Goal: Task Accomplishment & Management: Manage account settings

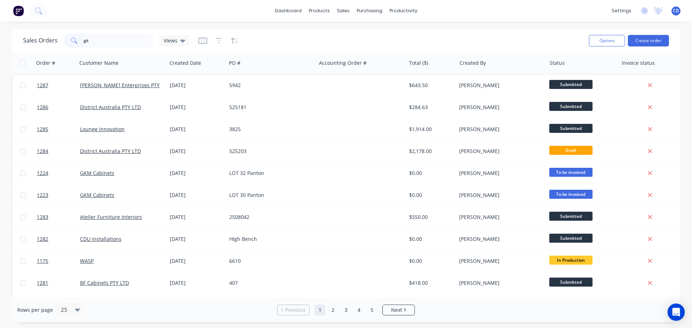
type input "gkm"
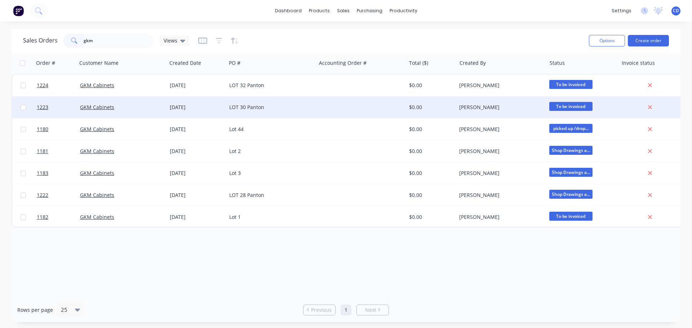
click at [146, 108] on div "GKM Cabinets" at bounding box center [120, 107] width 80 height 7
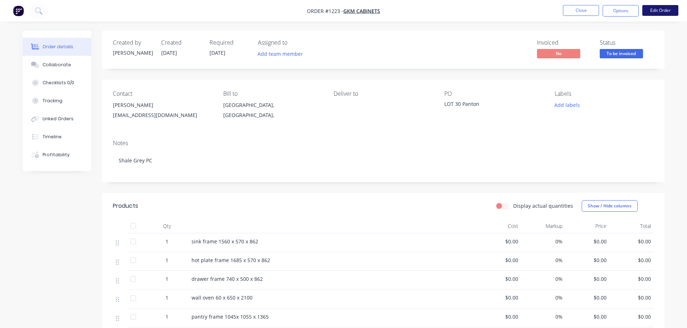
click at [658, 14] on button "Edit Order" at bounding box center [660, 10] width 36 height 11
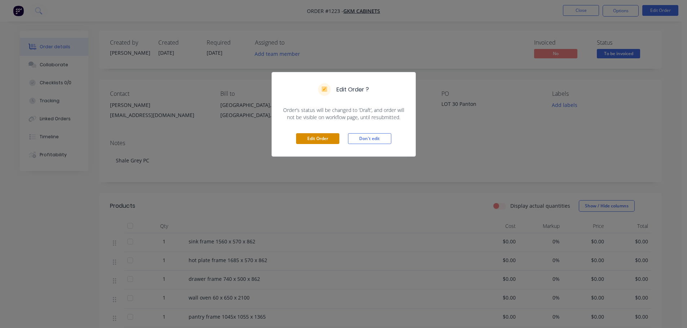
click at [315, 139] on button "Edit Order" at bounding box center [317, 138] width 43 height 11
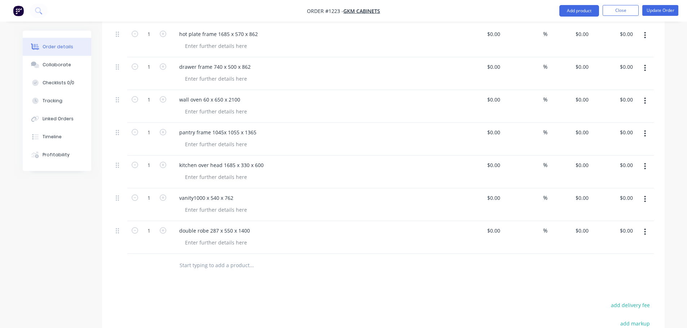
scroll to position [252, 0]
click at [578, 11] on button "Add product" at bounding box center [579, 11] width 40 height 12
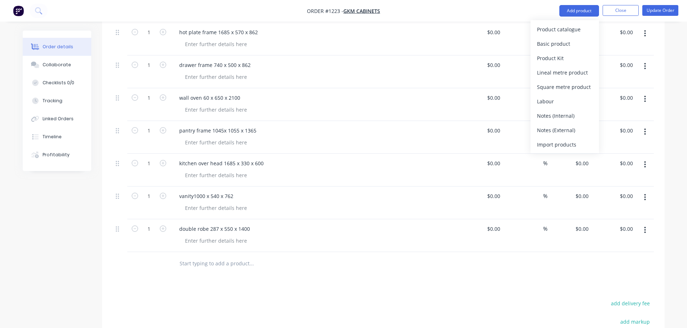
drag, startPoint x: 571, startPoint y: 42, endPoint x: 433, endPoint y: 123, distance: 160.1
click at [571, 43] on div "Basic product" at bounding box center [565, 44] width 56 height 10
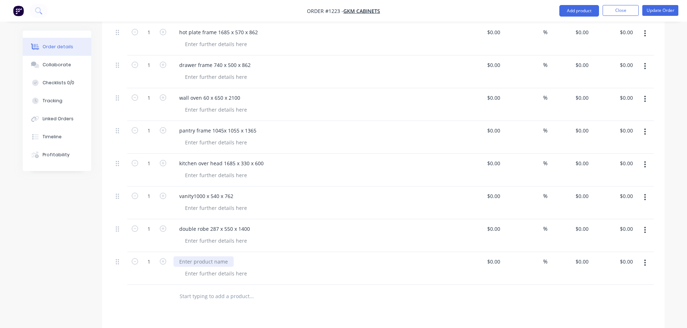
click at [210, 257] on div at bounding box center [203, 262] width 60 height 10
click at [662, 8] on button "Update Order" at bounding box center [660, 10] width 36 height 11
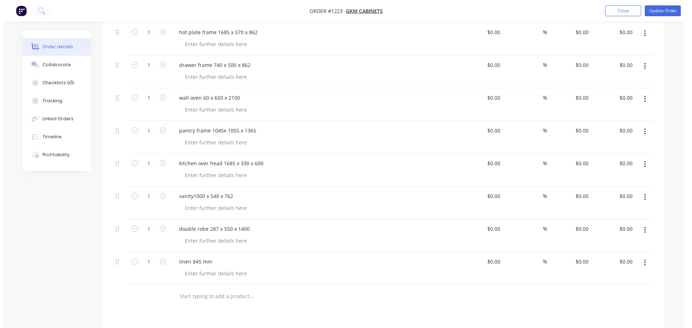
scroll to position [0, 0]
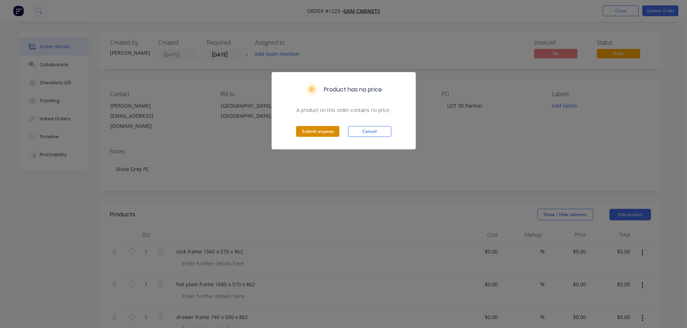
click at [311, 132] on button "Submit anyway" at bounding box center [317, 131] width 43 height 11
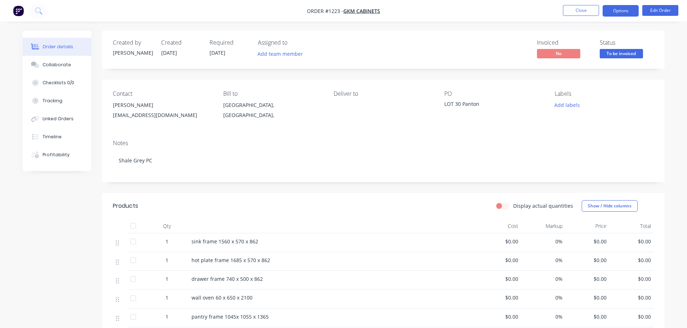
click at [624, 10] on button "Options" at bounding box center [620, 11] width 36 height 12
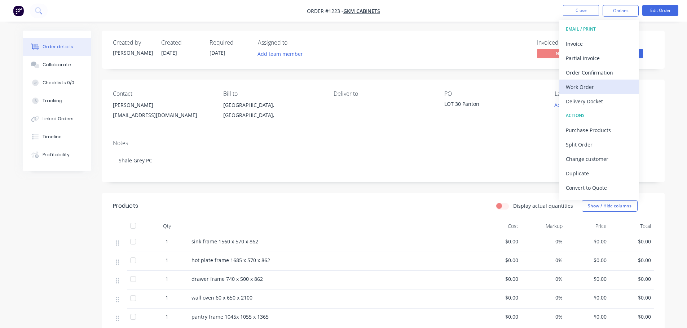
click at [586, 87] on div "Work Order" at bounding box center [598, 87] width 66 height 10
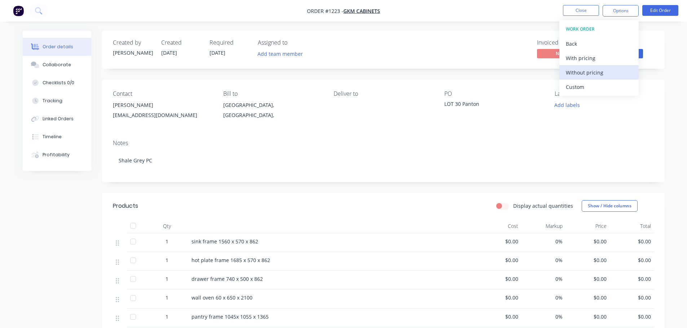
click at [585, 74] on div "Without pricing" at bounding box center [598, 72] width 66 height 10
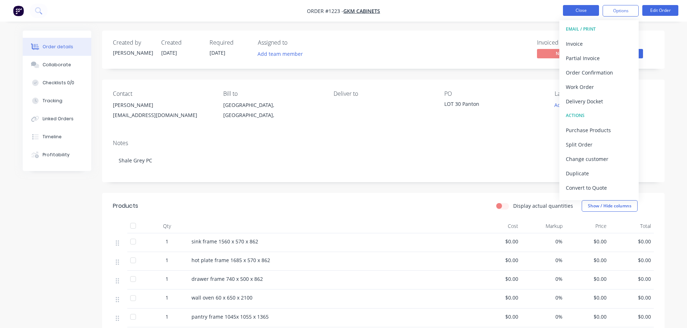
click at [587, 8] on button "Close" at bounding box center [581, 10] width 36 height 11
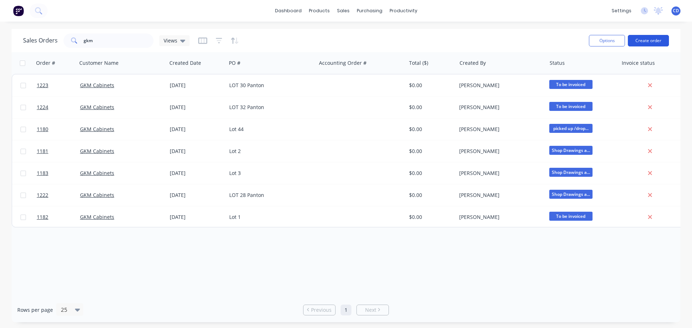
click at [647, 41] on button "Create order" at bounding box center [648, 41] width 41 height 12
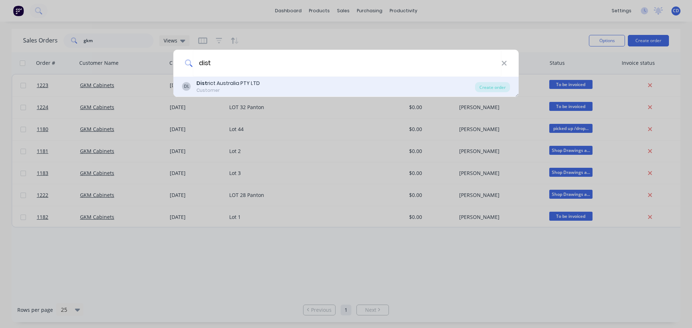
type input "dist"
click at [262, 90] on div "DL Dist rict Australia PTY LTD Customer" at bounding box center [328, 87] width 293 height 14
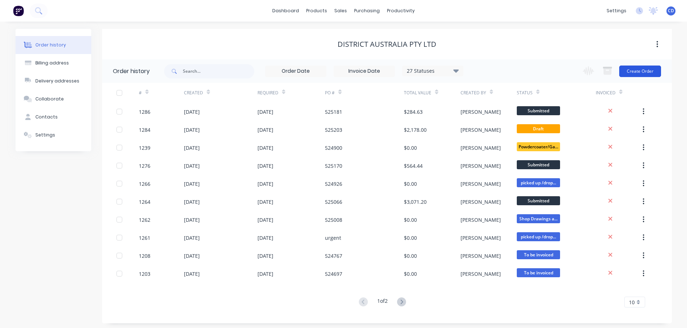
click at [635, 71] on button "Create Order" at bounding box center [640, 72] width 42 height 12
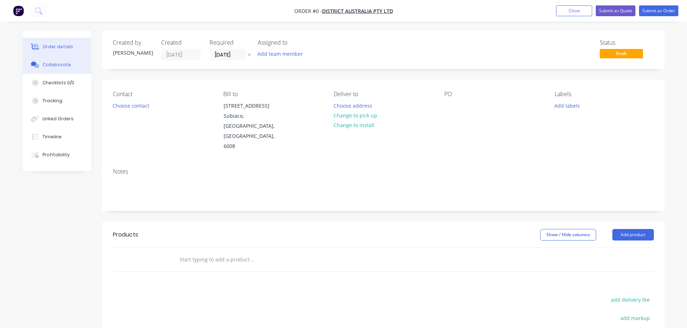
click at [45, 68] on button "Collaborate" at bounding box center [57, 65] width 68 height 18
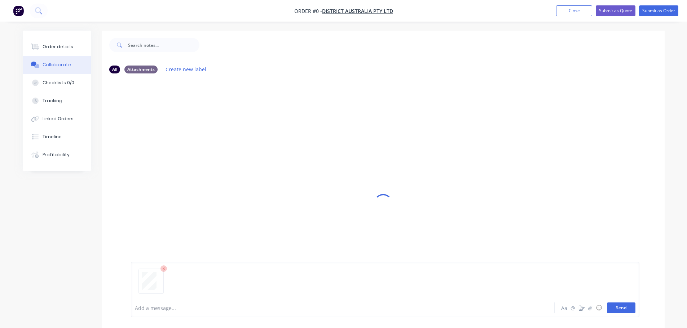
click at [620, 310] on button "Send" at bounding box center [621, 308] width 28 height 11
click at [76, 49] on button "Order details" at bounding box center [57, 47] width 68 height 18
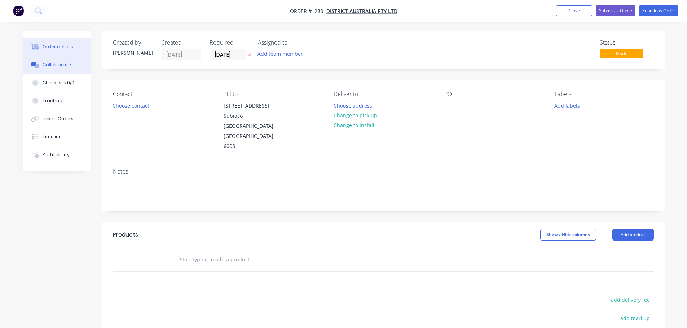
click at [70, 62] on button "Collaborate" at bounding box center [57, 65] width 68 height 18
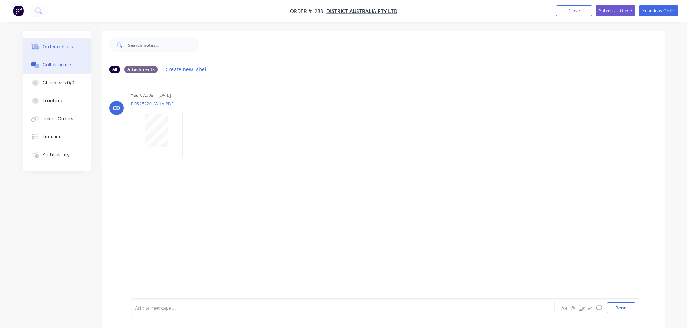
click at [63, 48] on div "Order details" at bounding box center [58, 47] width 31 height 6
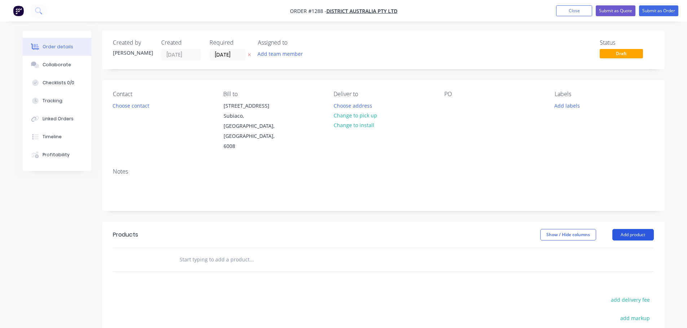
click at [636, 229] on button "Add product" at bounding box center [632, 235] width 41 height 12
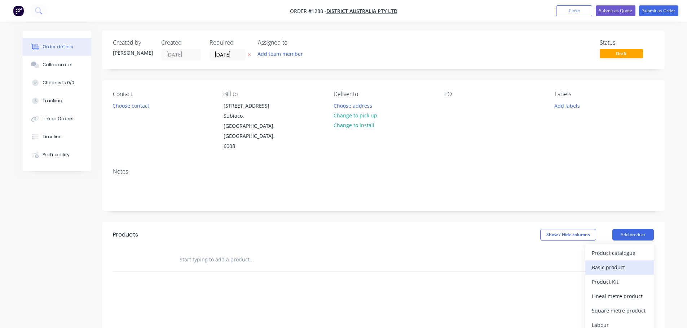
click at [612, 262] on div "Basic product" at bounding box center [619, 267] width 56 height 10
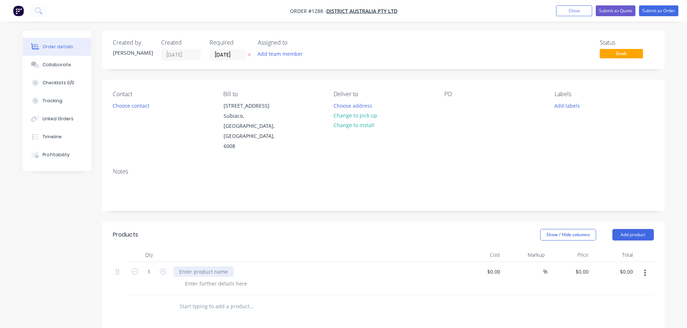
drag, startPoint x: 161, startPoint y: 252, endPoint x: 181, endPoint y: 253, distance: 19.9
click at [162, 269] on icon "button" at bounding box center [163, 272] width 6 height 6
type input "2"
click at [201, 267] on div at bounding box center [203, 272] width 60 height 10
click at [218, 279] on div at bounding box center [216, 284] width 74 height 10
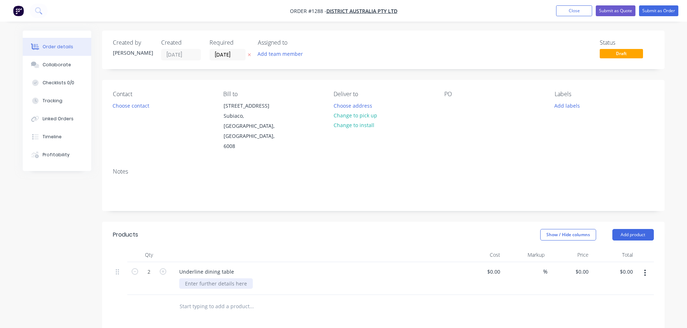
paste div
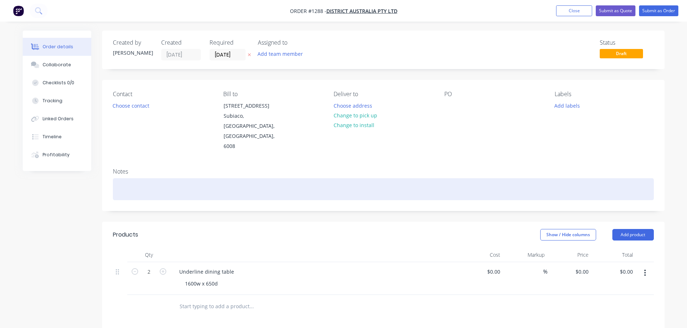
click at [192, 178] on div at bounding box center [383, 189] width 541 height 22
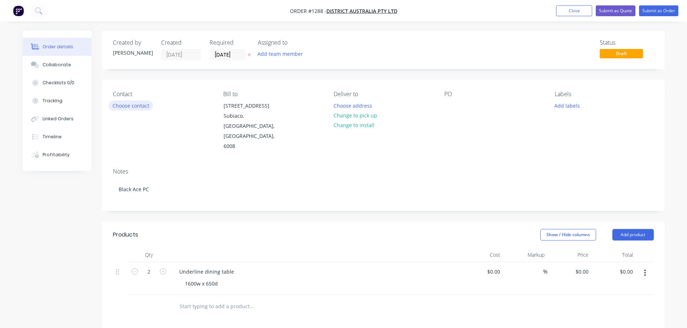
click at [139, 105] on button "Choose contact" at bounding box center [130, 106] width 44 height 10
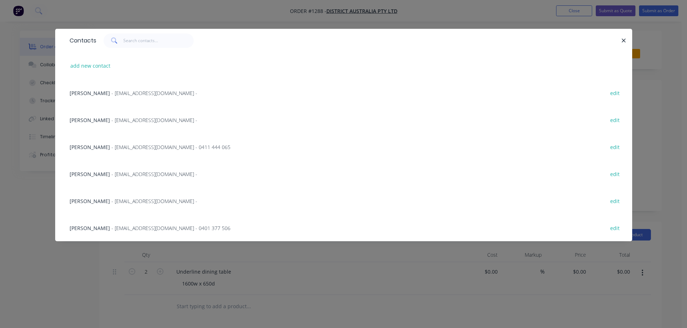
drag, startPoint x: 131, startPoint y: 226, endPoint x: 127, endPoint y: 224, distance: 4.5
click at [131, 226] on span "- [EMAIL_ADDRESS][DOMAIN_NAME] - 0401 377 506" at bounding box center [170, 228] width 119 height 7
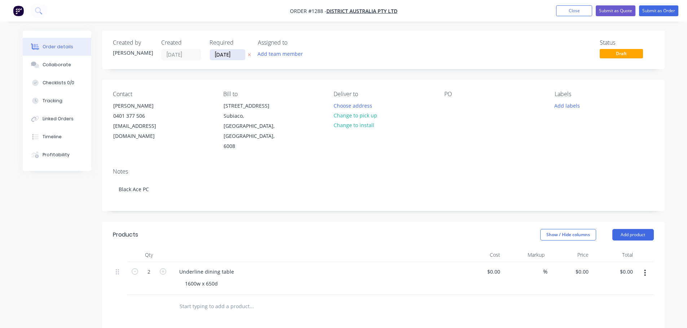
click at [221, 53] on input "[DATE]" at bounding box center [227, 54] width 35 height 11
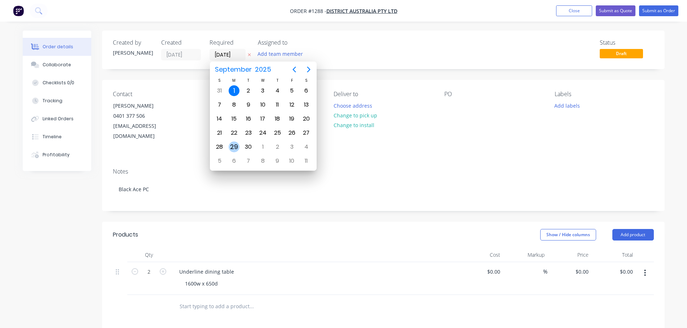
click at [239, 146] on div "29" at bounding box center [234, 147] width 11 height 11
type input "[DATE]"
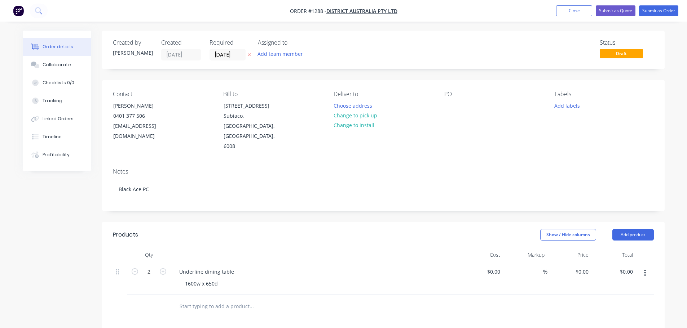
click at [452, 112] on div "PO" at bounding box center [493, 121] width 99 height 61
click at [449, 108] on div at bounding box center [450, 106] width 12 height 10
click at [449, 105] on div at bounding box center [450, 106] width 12 height 10
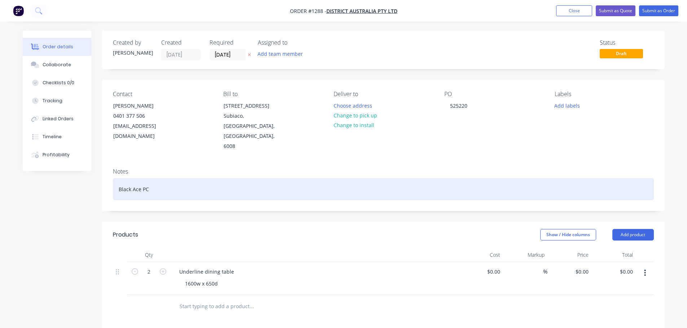
click at [472, 178] on div "Black Ace PC" at bounding box center [383, 189] width 541 height 22
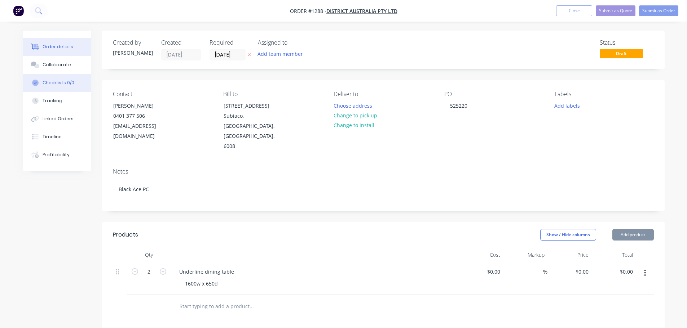
click at [69, 75] on button "Checklists 0/0" at bounding box center [57, 83] width 68 height 18
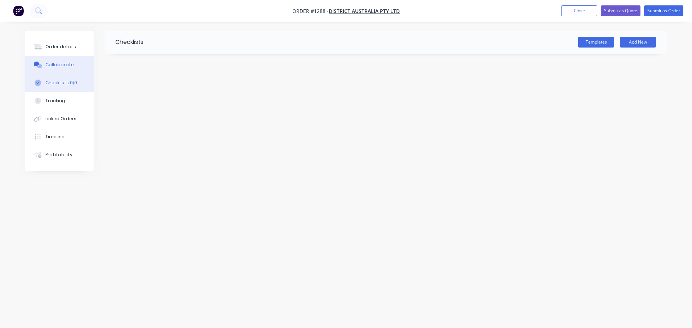
click at [66, 72] on button "Collaborate" at bounding box center [59, 65] width 68 height 18
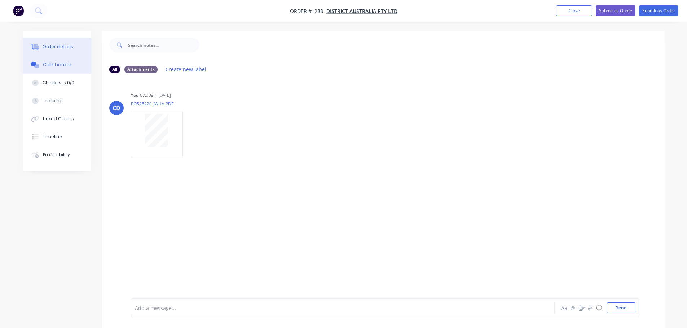
click at [51, 44] on div "Order details" at bounding box center [58, 47] width 31 height 6
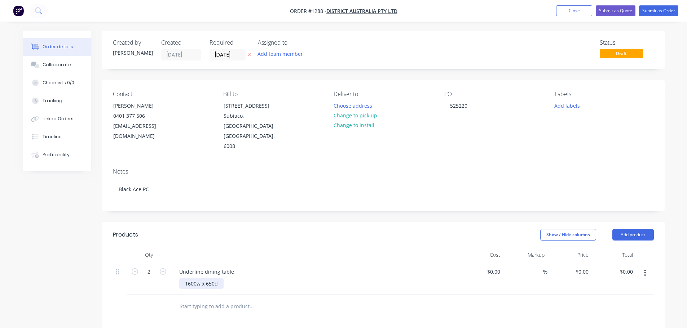
click at [214, 279] on div "1600w x 650d" at bounding box center [201, 284] width 44 height 10
click at [222, 279] on div "1600w x 650 d" at bounding box center [202, 284] width 46 height 10
click at [664, 8] on button "Submit as Order" at bounding box center [658, 10] width 39 height 11
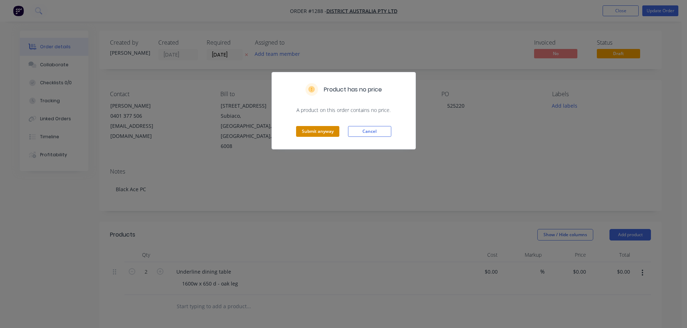
click at [327, 130] on button "Submit anyway" at bounding box center [317, 131] width 43 height 11
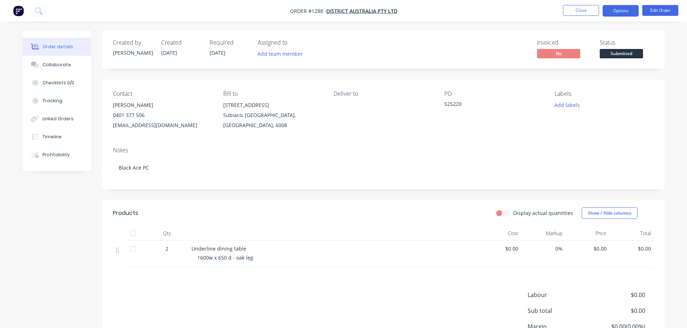
click at [616, 11] on button "Options" at bounding box center [620, 11] width 36 height 12
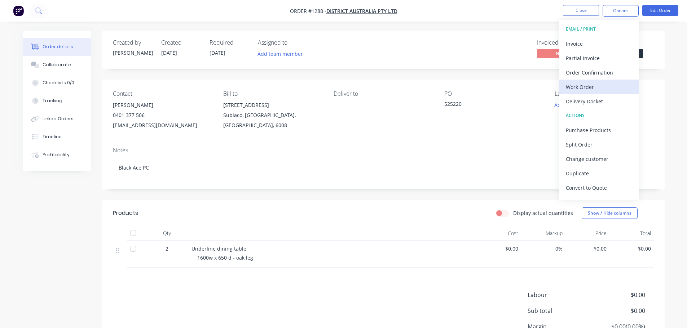
click at [585, 86] on div "Work Order" at bounding box center [598, 87] width 66 height 10
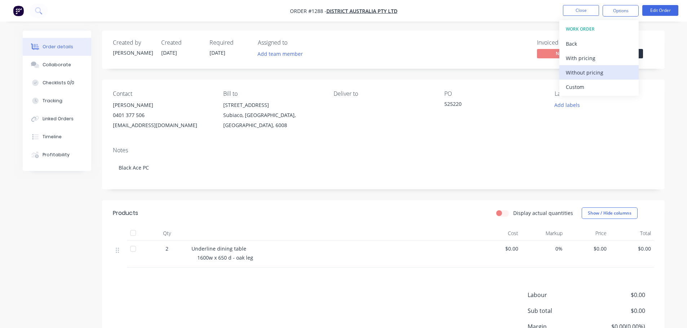
click at [584, 72] on div "Without pricing" at bounding box center [598, 72] width 66 height 10
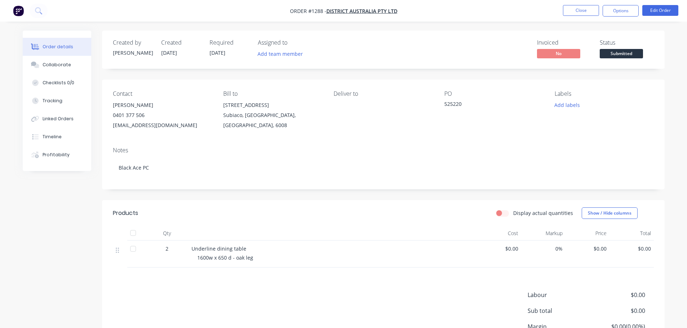
click at [669, 77] on div "Order details Collaborate Checklists 0/0 Tracking Linked Orders Timeline Profit…" at bounding box center [343, 213] width 656 height 365
click at [656, 10] on button "Edit Order" at bounding box center [660, 10] width 36 height 11
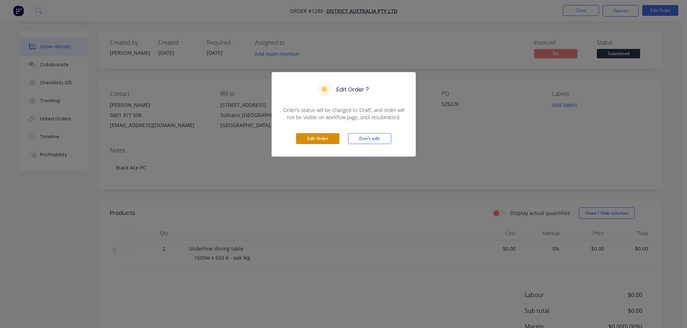
click at [331, 137] on button "Edit Order" at bounding box center [317, 138] width 43 height 11
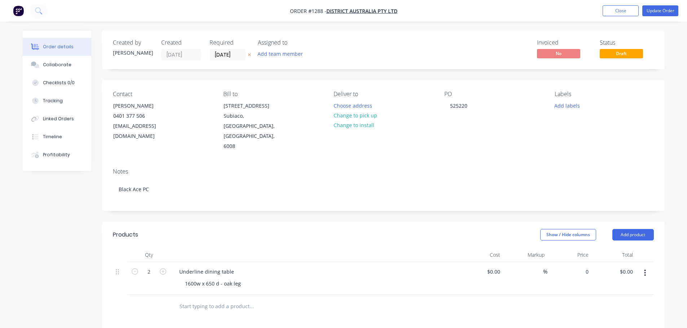
click at [575, 262] on div "0 $0.00" at bounding box center [569, 278] width 44 height 33
type input "$414.00"
type input "$828.00"
click at [566, 137] on div "Contact [PERSON_NAME] 0401 377 506 [EMAIL_ADDRESS][DOMAIN_NAME] Bill to [STREET…" at bounding box center [383, 121] width 562 height 83
click at [662, 12] on button "Update Order" at bounding box center [660, 10] width 36 height 11
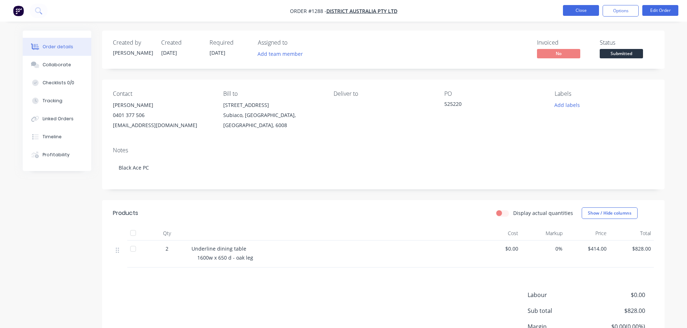
click at [583, 14] on button "Close" at bounding box center [581, 10] width 36 height 11
